Goal: Task Accomplishment & Management: Use online tool/utility

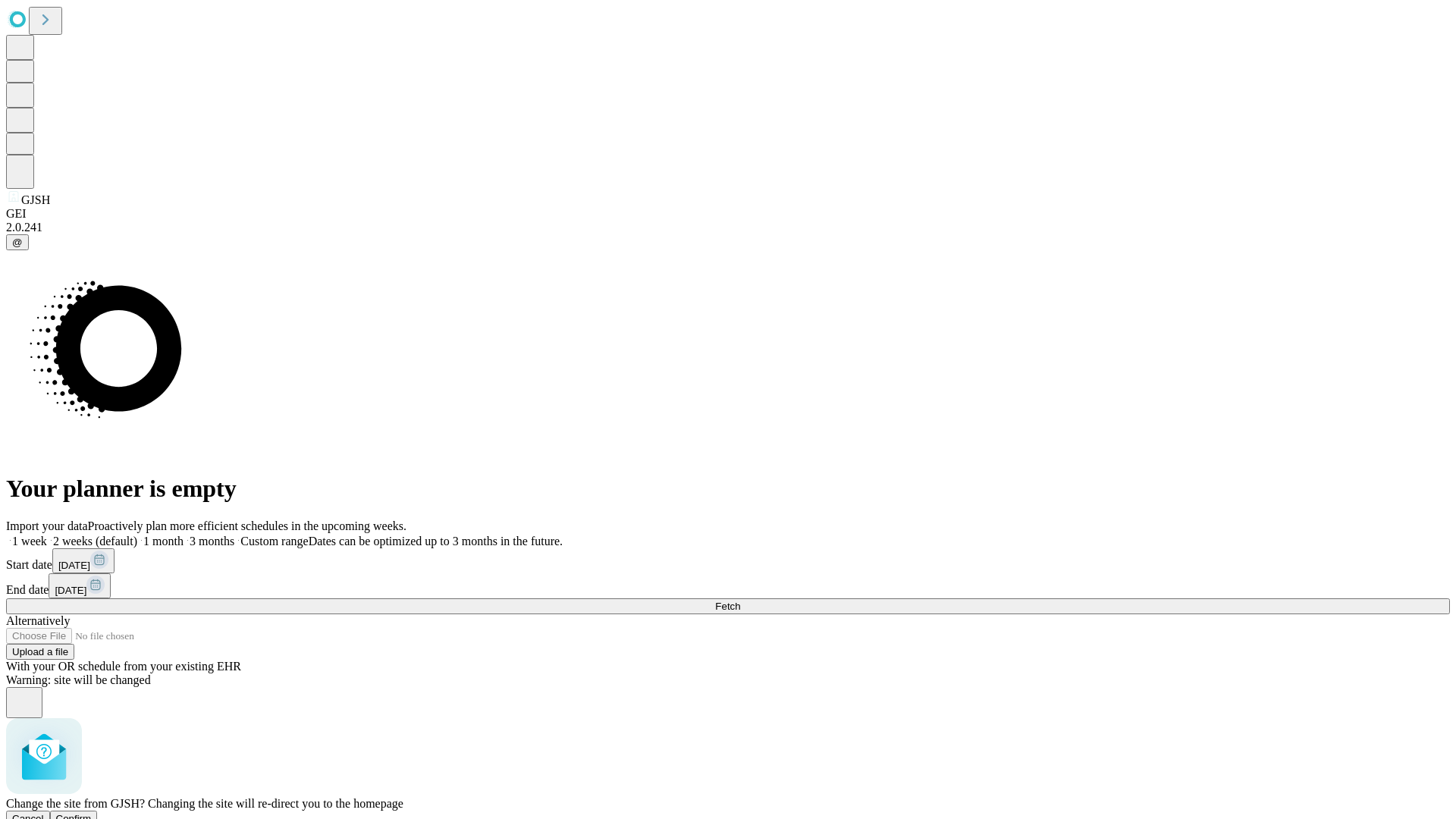
click at [92, 813] on span "Confirm" at bounding box center [73, 819] width 36 height 11
click at [183, 535] on label "1 month" at bounding box center [160, 541] width 46 height 13
click at [740, 601] on span "Fetch" at bounding box center [727, 606] width 25 height 11
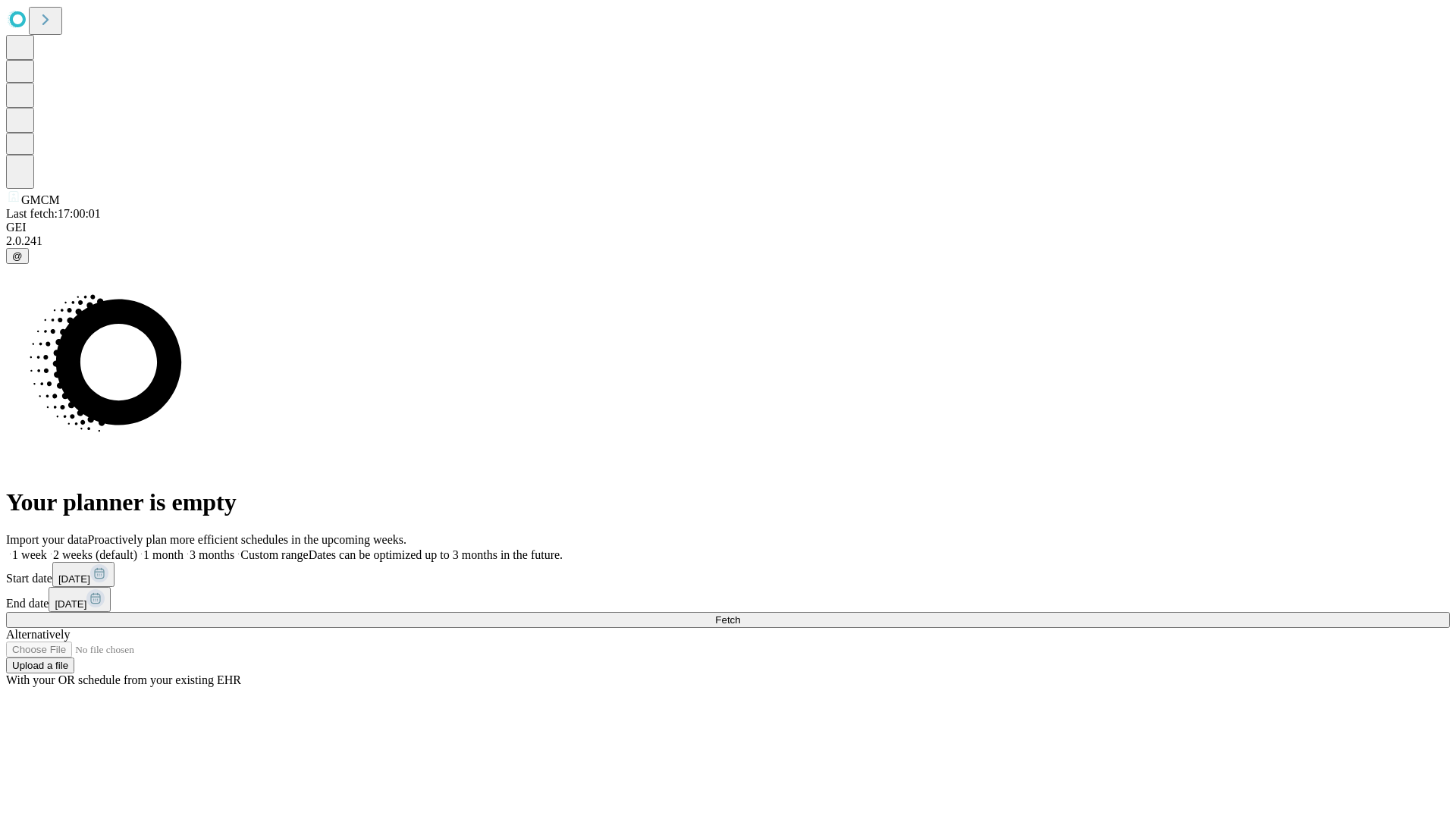
click at [183, 548] on label "1 month" at bounding box center [160, 554] width 46 height 13
click at [740, 614] on span "Fetch" at bounding box center [727, 620] width 25 height 11
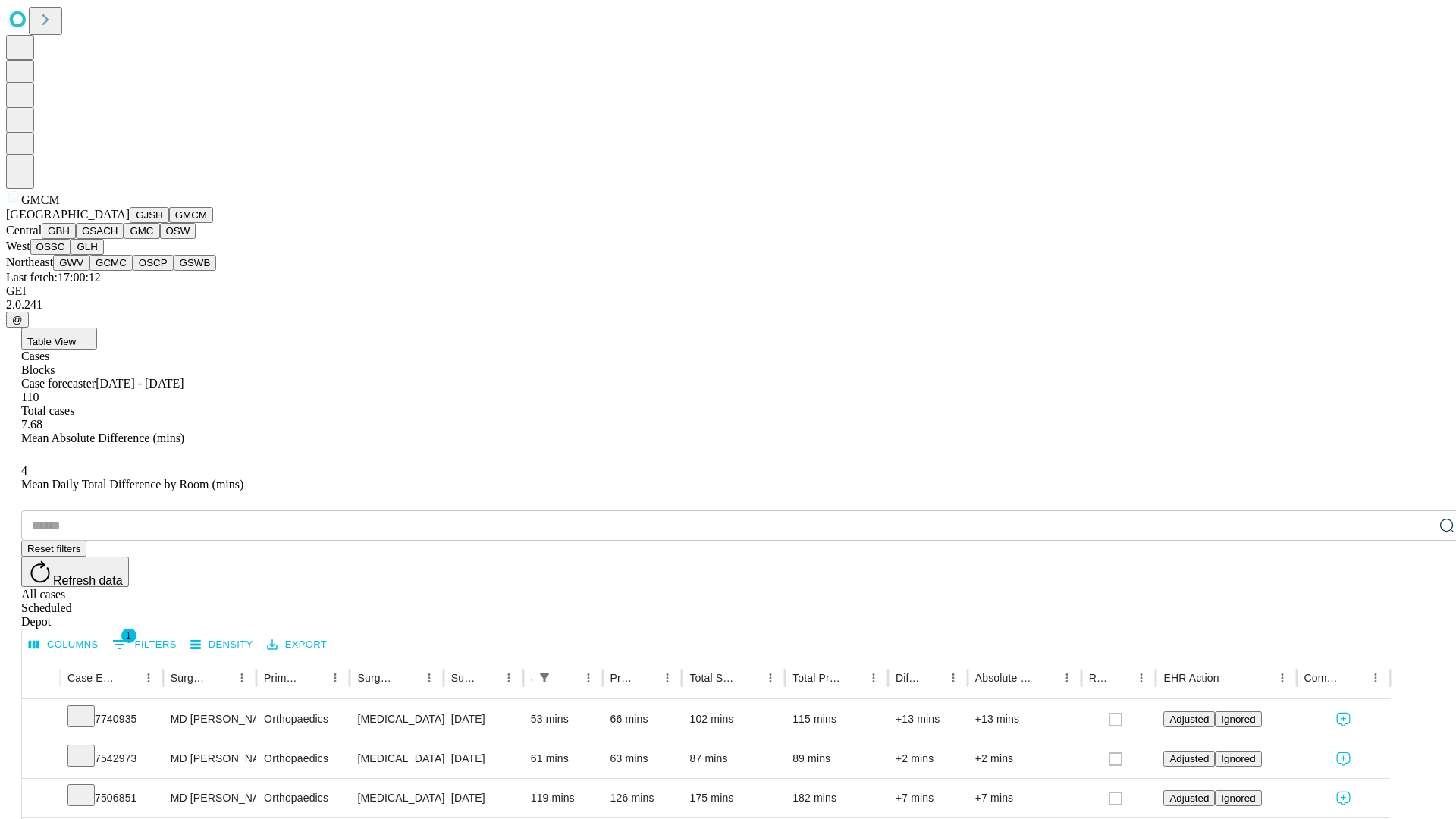
click at [76, 239] on button "GBH" at bounding box center [58, 231] width 34 height 16
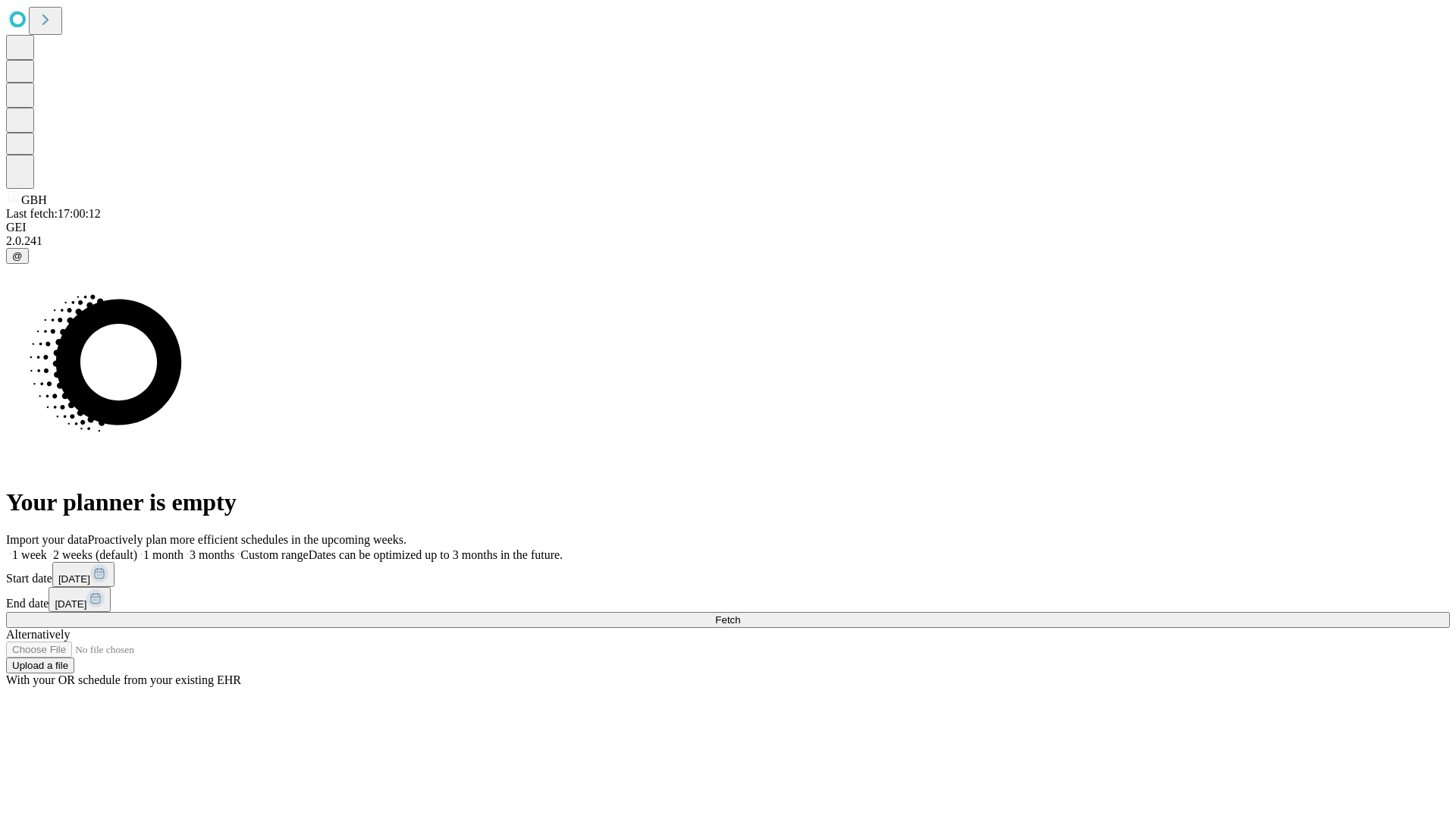
click at [740, 614] on span "Fetch" at bounding box center [727, 620] width 25 height 11
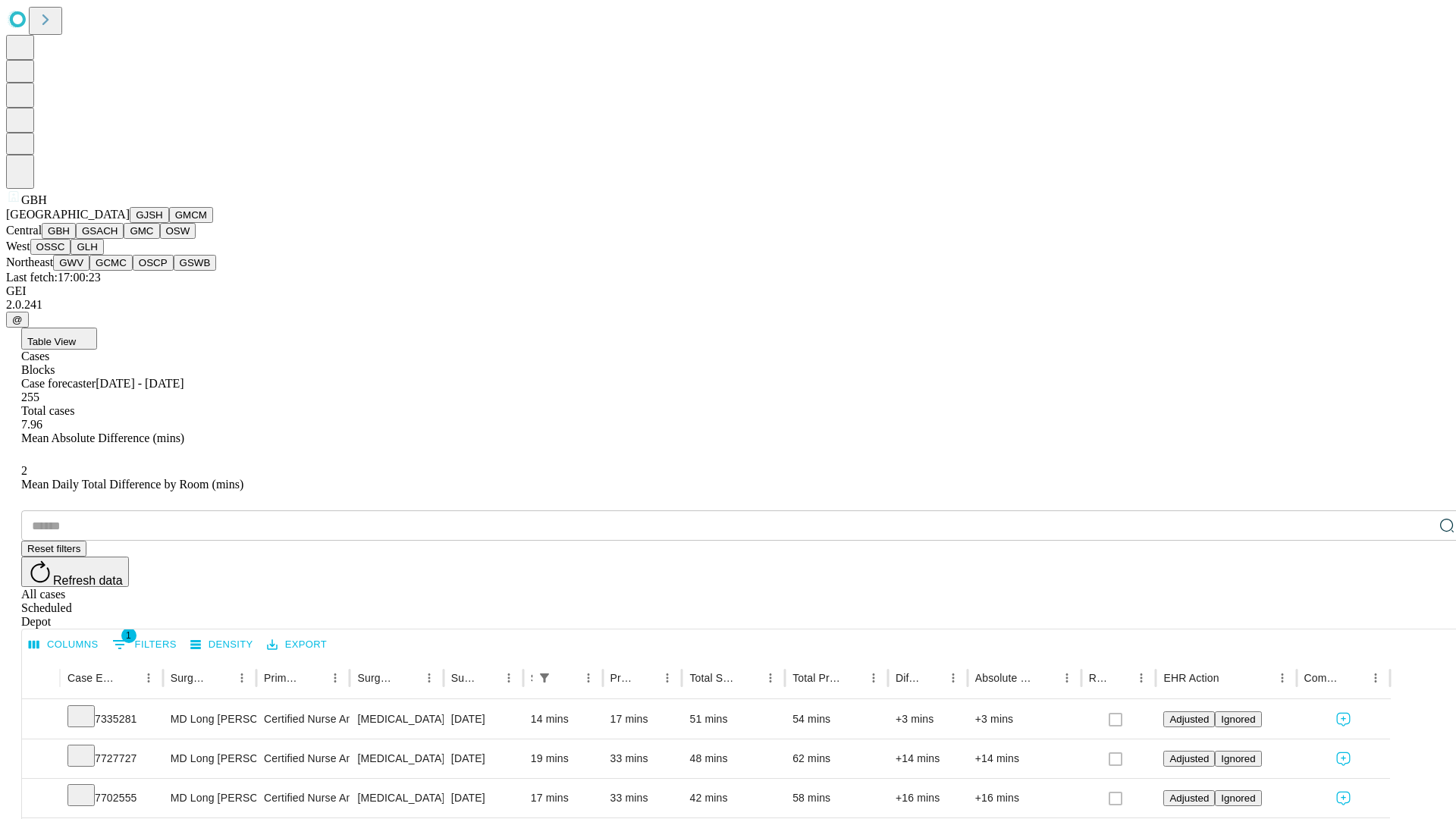
click at [118, 239] on button "GSACH" at bounding box center [100, 231] width 48 height 16
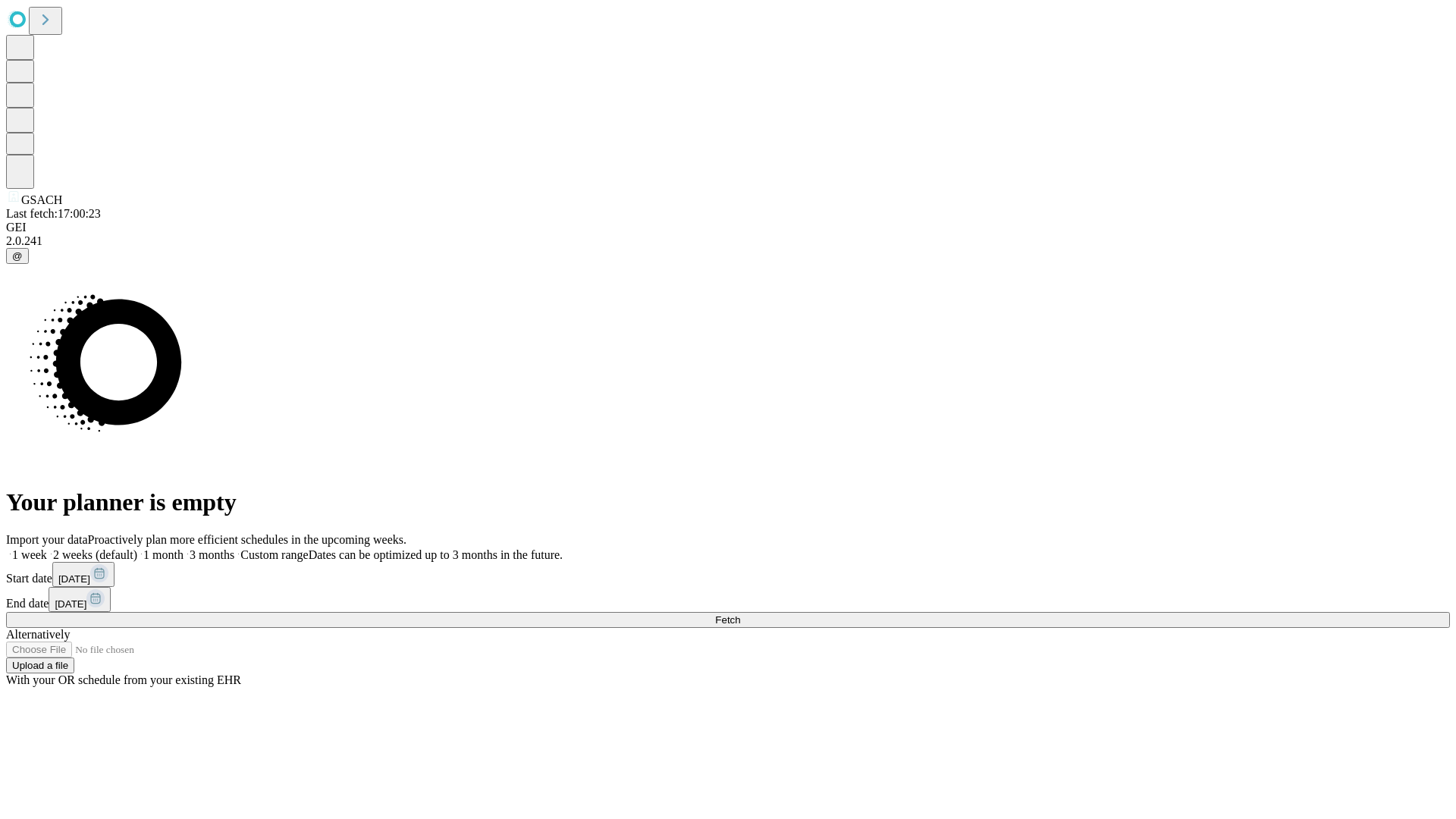
click at [183, 548] on label "1 month" at bounding box center [160, 554] width 46 height 13
click at [740, 614] on span "Fetch" at bounding box center [727, 620] width 25 height 11
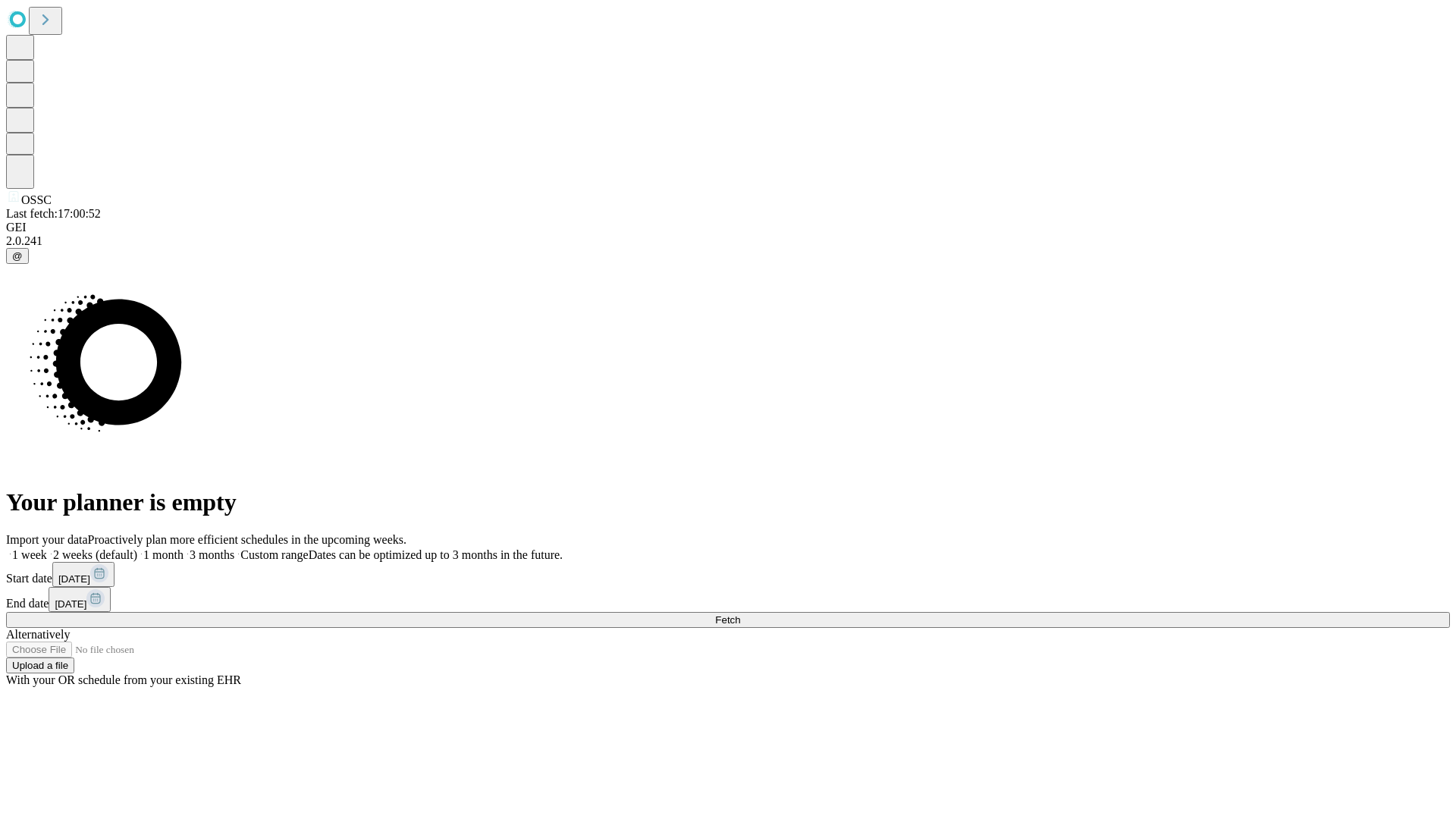
click at [183, 548] on label "1 month" at bounding box center [160, 554] width 46 height 13
click at [740, 614] on span "Fetch" at bounding box center [727, 620] width 25 height 11
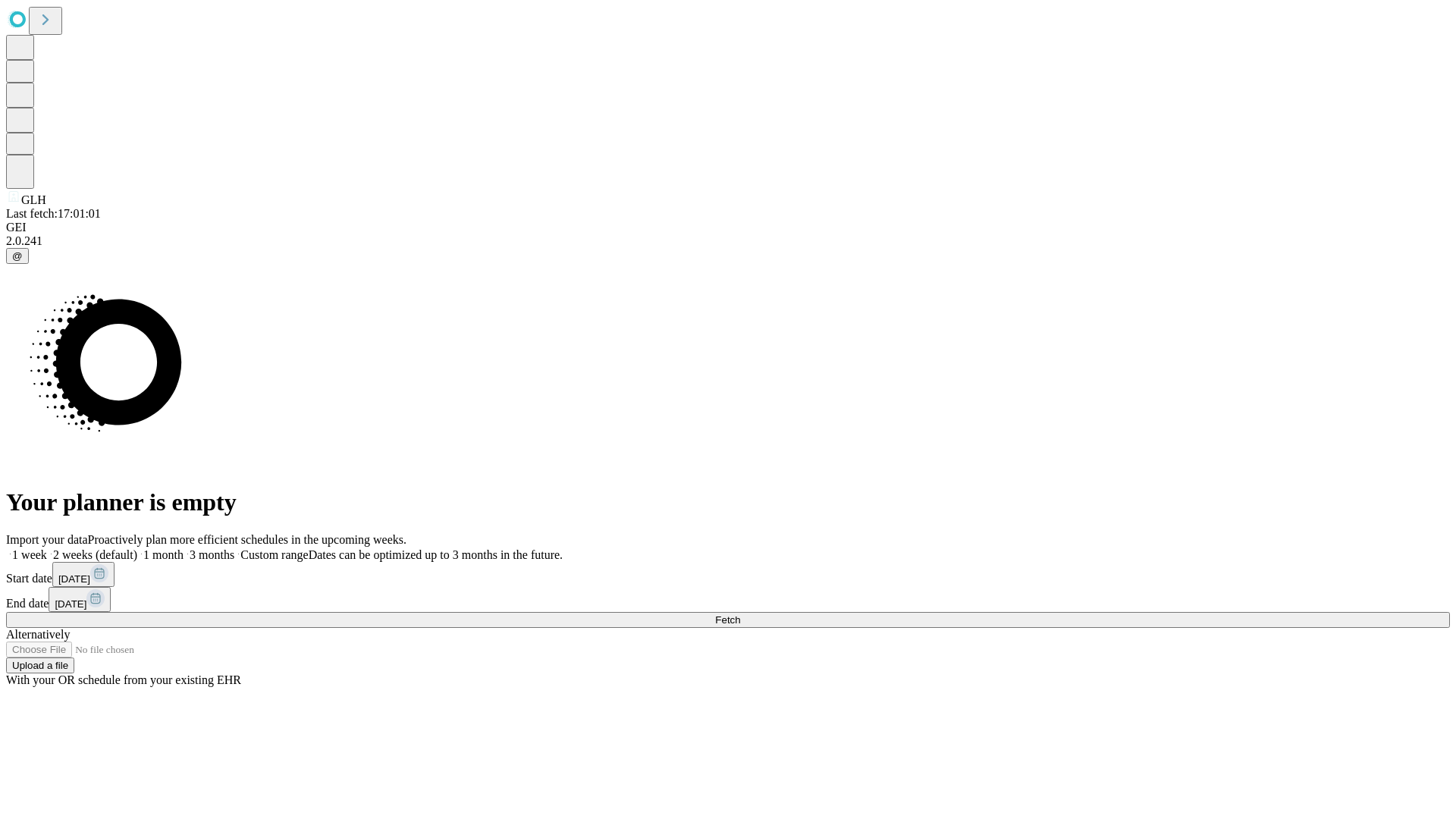
click at [183, 548] on label "1 month" at bounding box center [160, 554] width 46 height 13
click at [740, 614] on span "Fetch" at bounding box center [727, 620] width 25 height 11
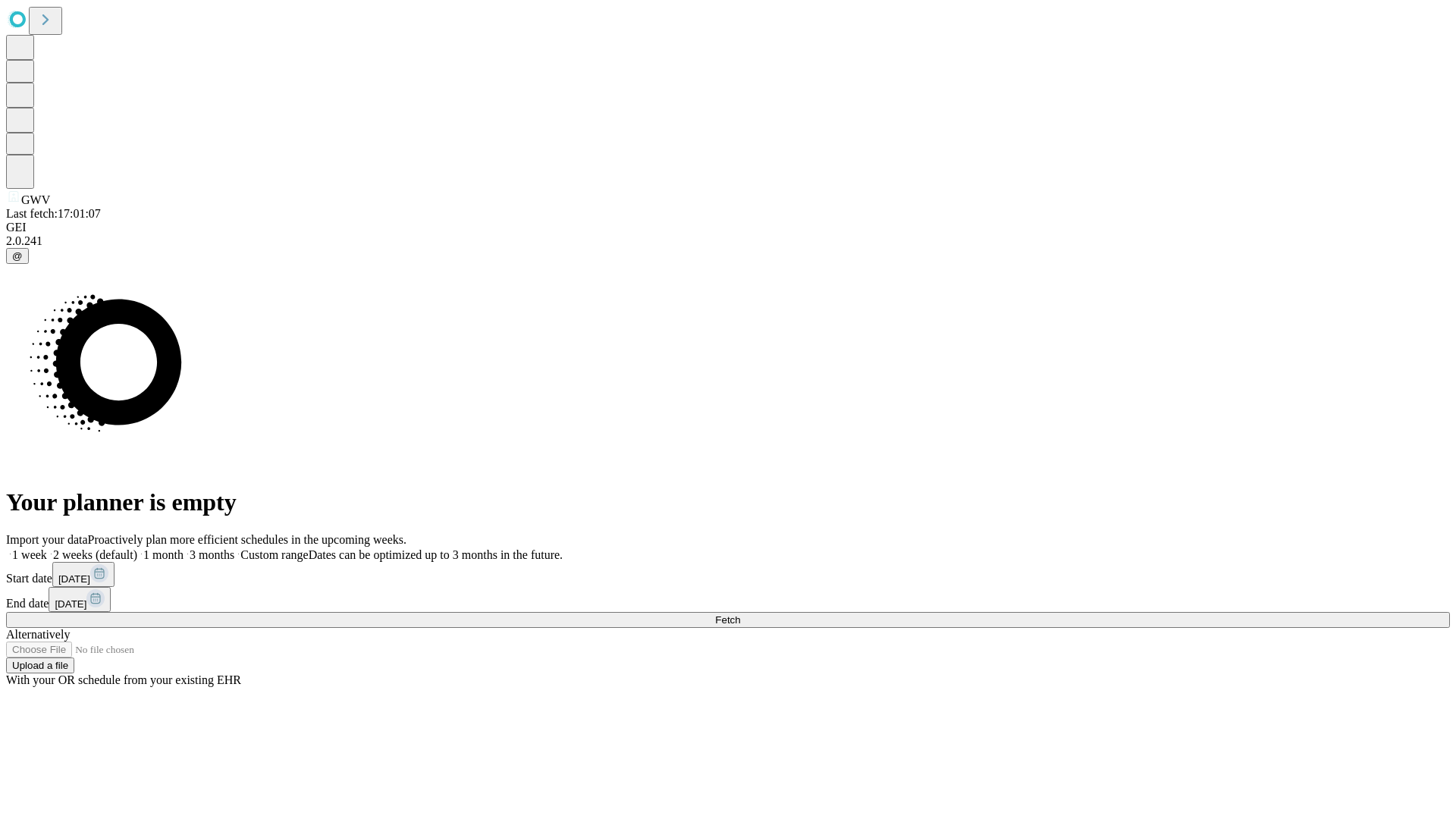
click at [183, 548] on label "1 month" at bounding box center [160, 554] width 46 height 13
click at [740, 614] on span "Fetch" at bounding box center [727, 620] width 25 height 11
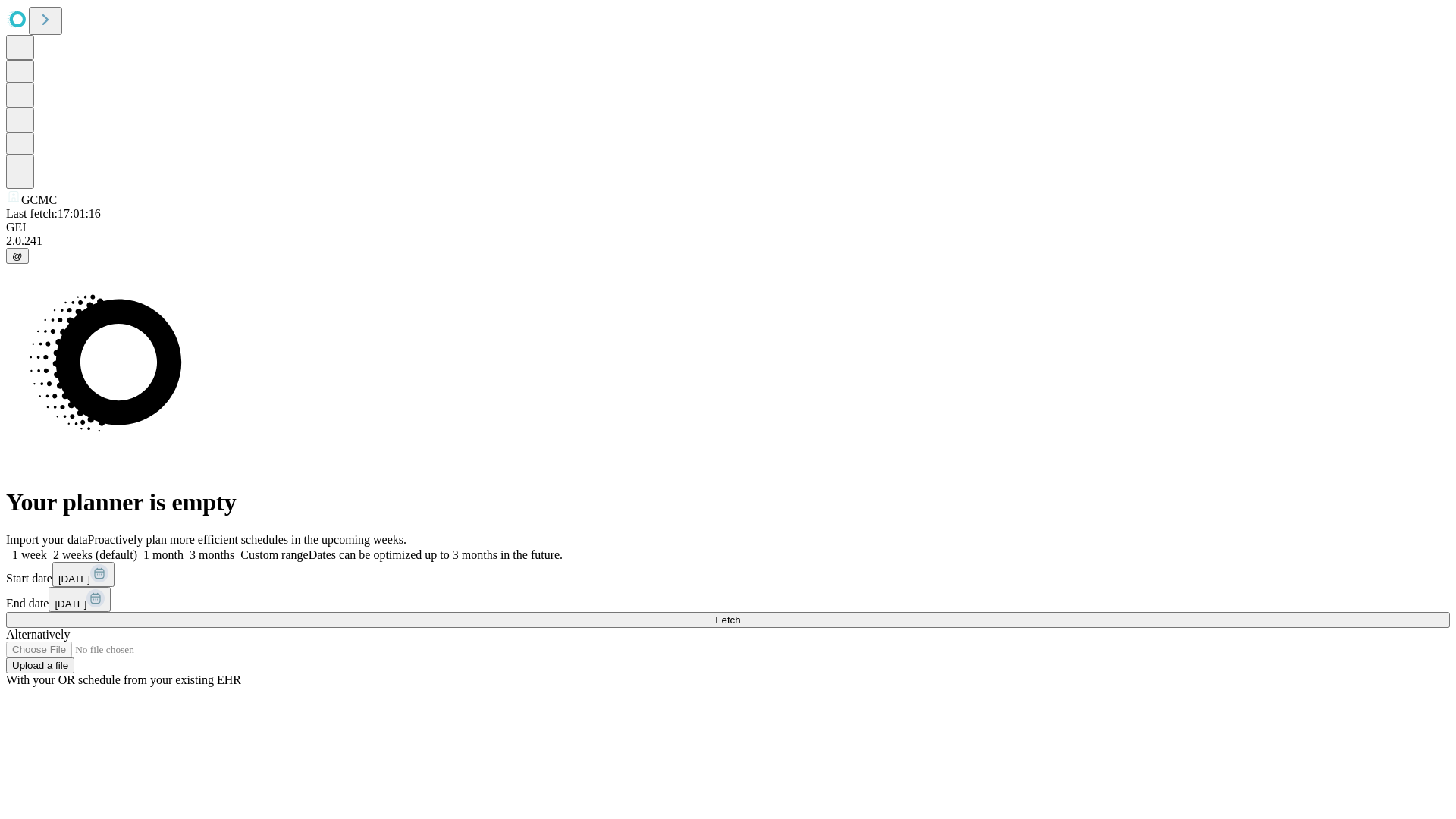
click at [183, 548] on label "1 month" at bounding box center [160, 554] width 46 height 13
click at [740, 614] on span "Fetch" at bounding box center [727, 620] width 25 height 11
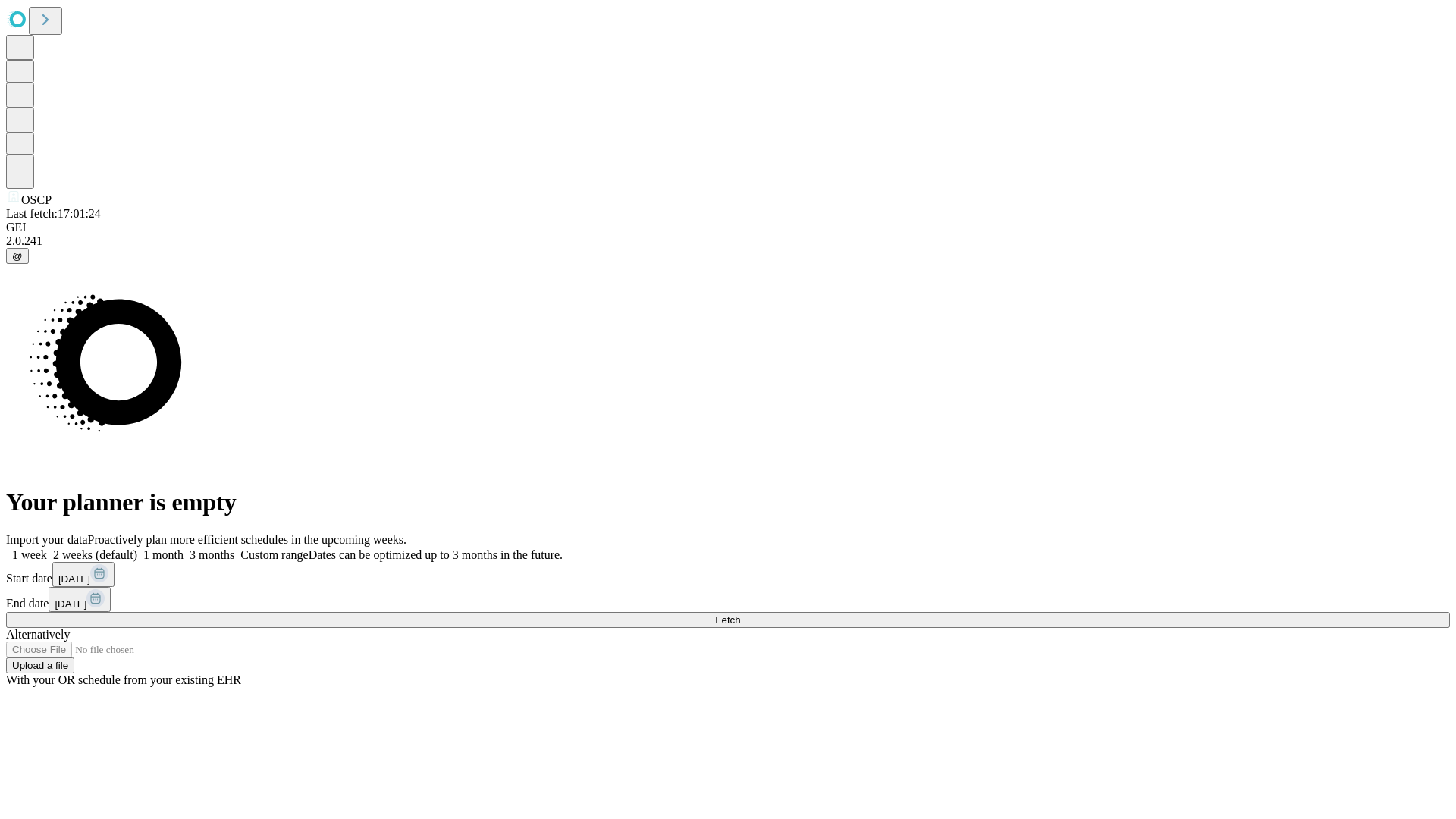
click at [183, 548] on label "1 month" at bounding box center [160, 554] width 46 height 13
click at [740, 614] on span "Fetch" at bounding box center [727, 620] width 25 height 11
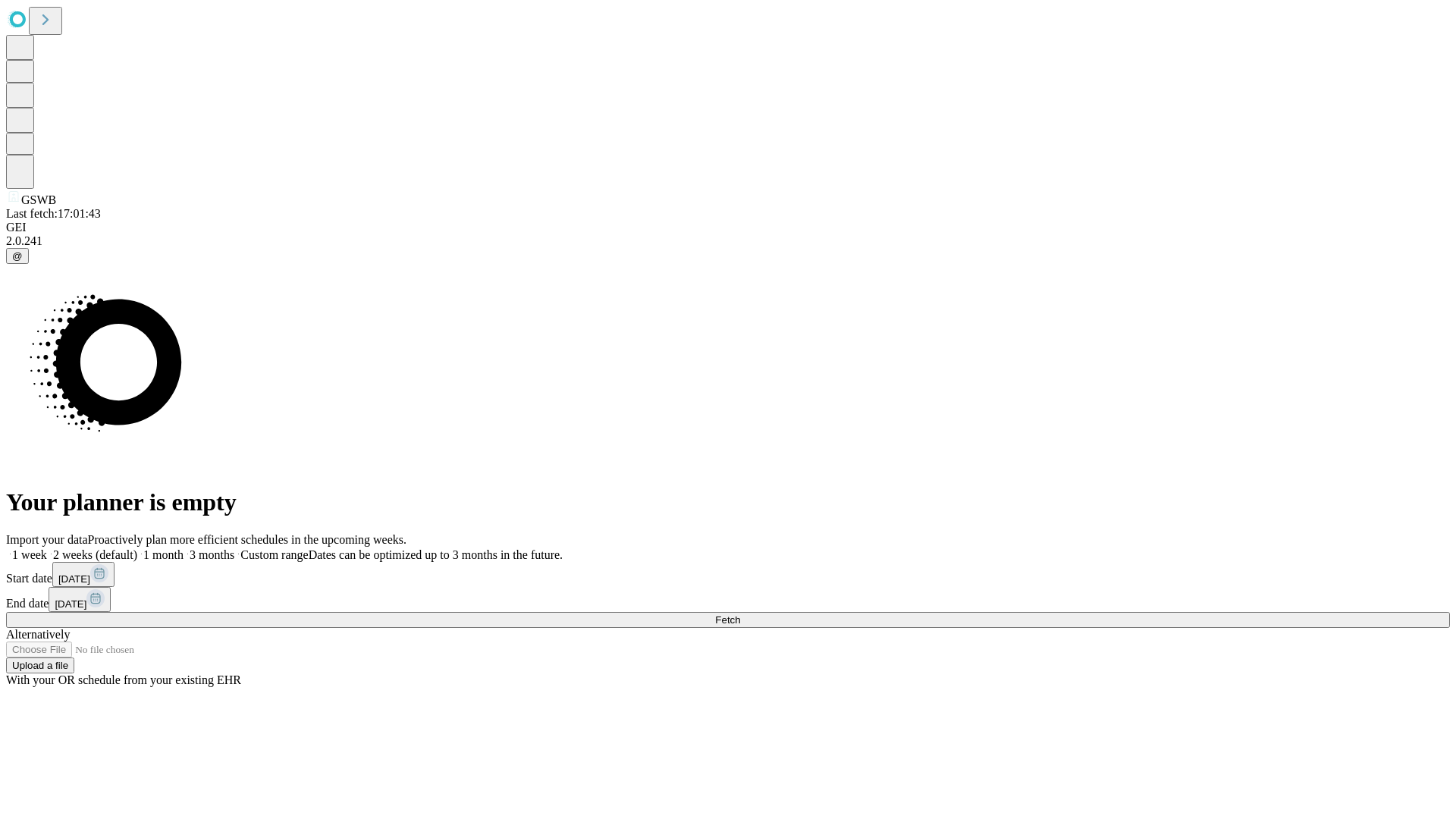
click at [183, 548] on label "1 month" at bounding box center [160, 554] width 46 height 13
click at [740, 614] on span "Fetch" at bounding box center [727, 620] width 25 height 11
